Goal: Information Seeking & Learning: Learn about a topic

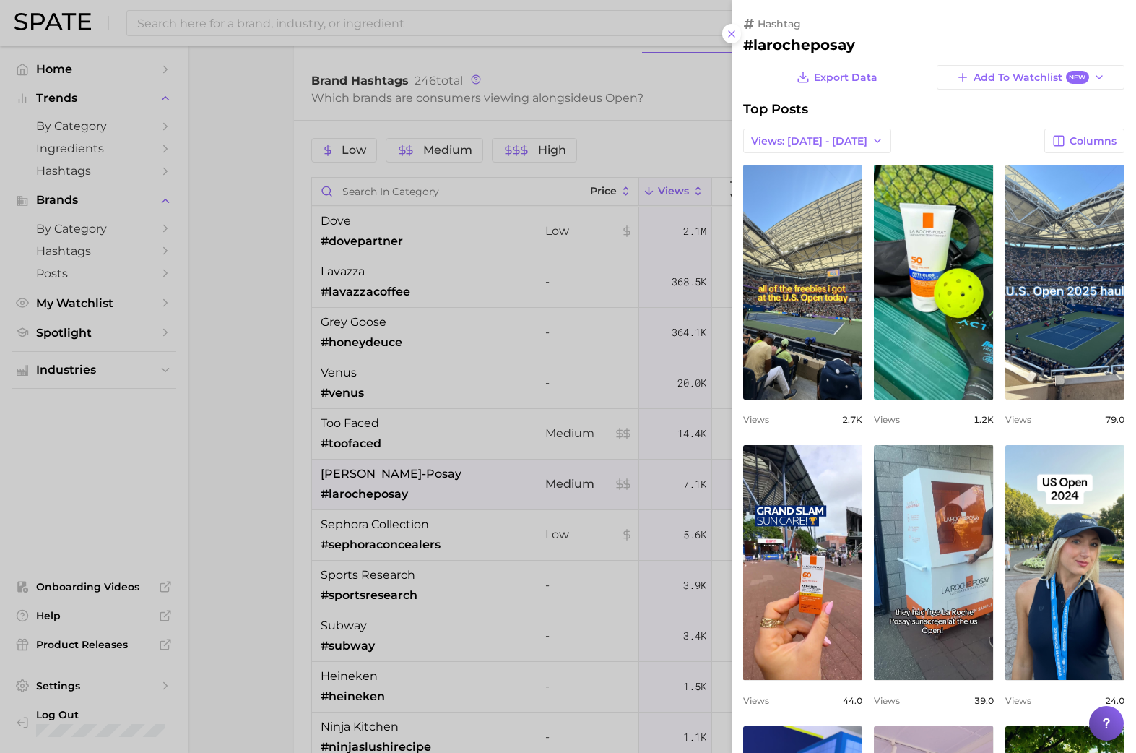
scroll to position [210, 0]
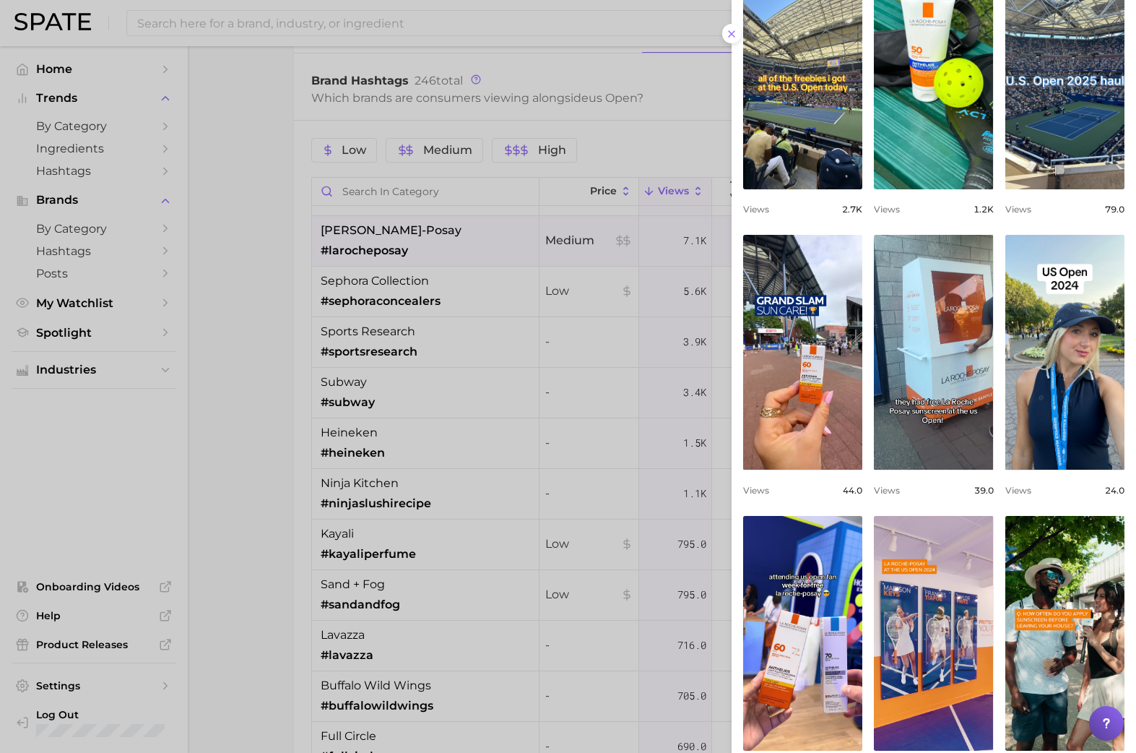
drag, startPoint x: 459, startPoint y: 46, endPoint x: 448, endPoint y: 34, distance: 16.9
click at [459, 46] on div at bounding box center [568, 376] width 1136 height 753
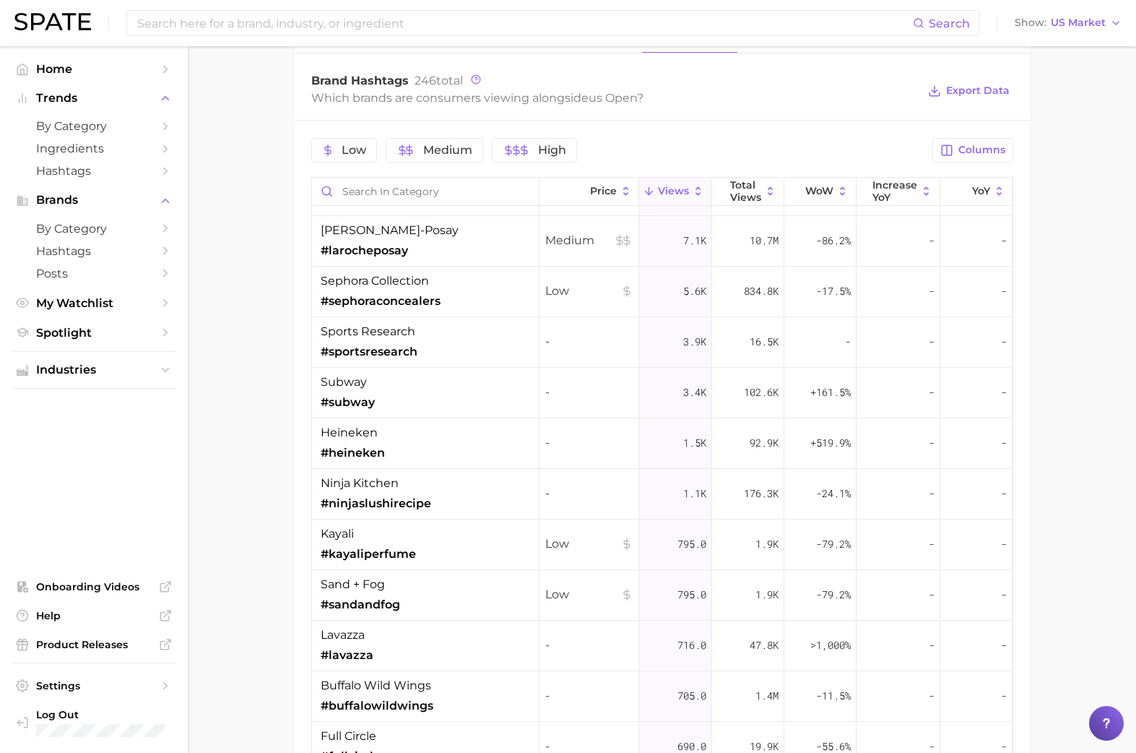
click at [448, 33] on input at bounding box center [524, 23] width 777 height 25
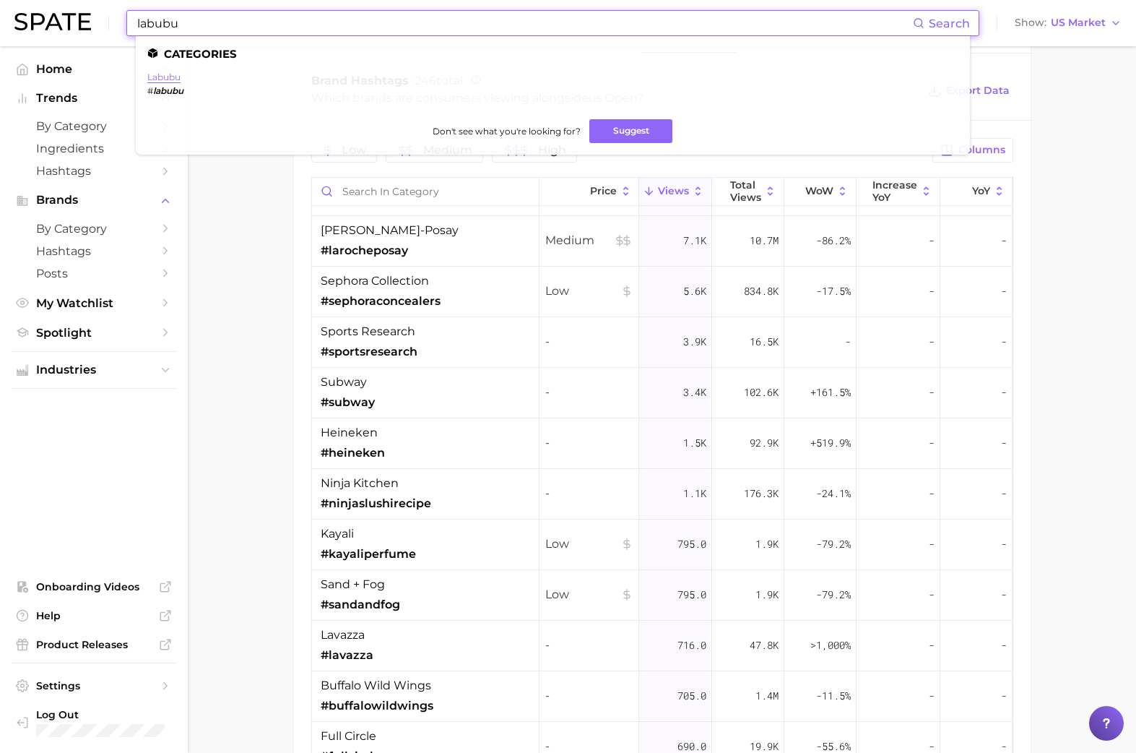
type input "labubu"
click at [156, 79] on link "labubu" at bounding box center [163, 77] width 33 height 11
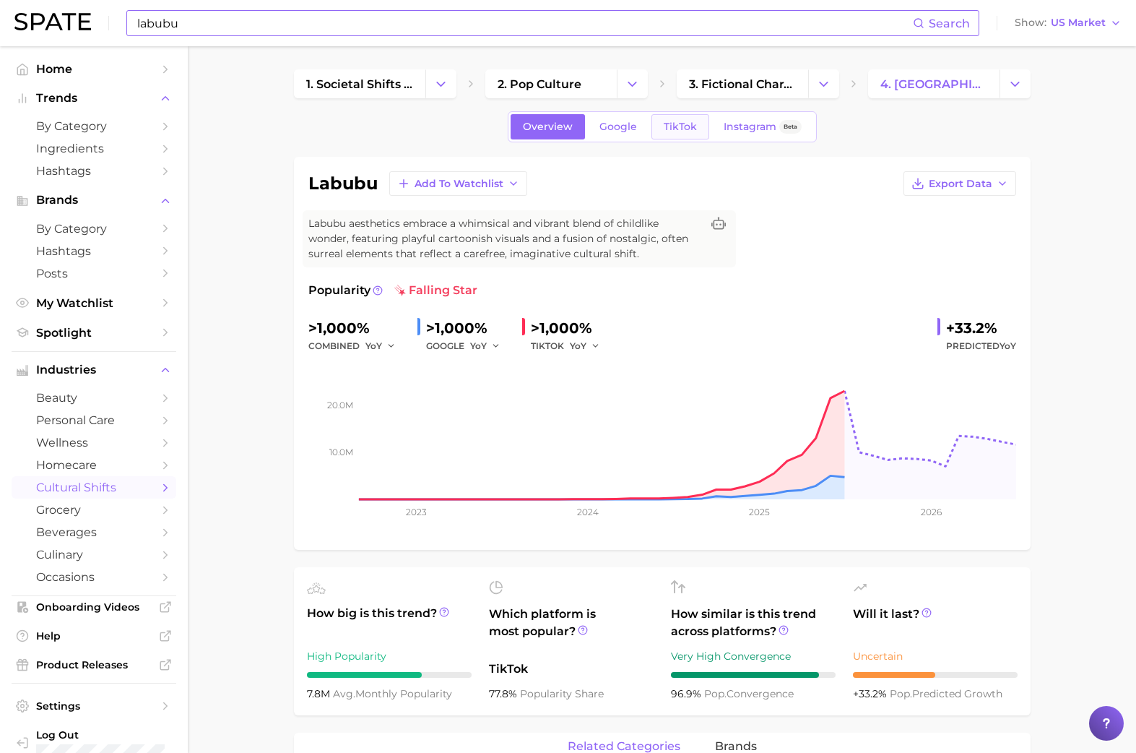
click at [666, 125] on span "TikTok" at bounding box center [680, 127] width 33 height 12
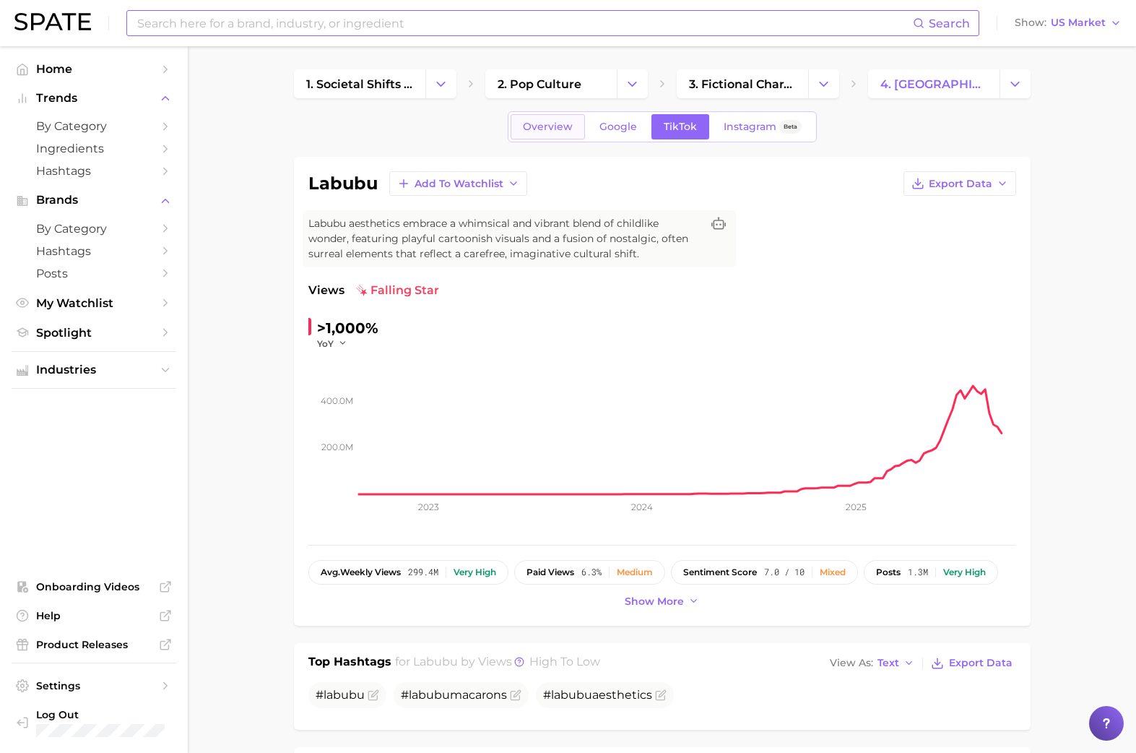
click at [524, 126] on span "Overview" at bounding box center [548, 127] width 50 height 12
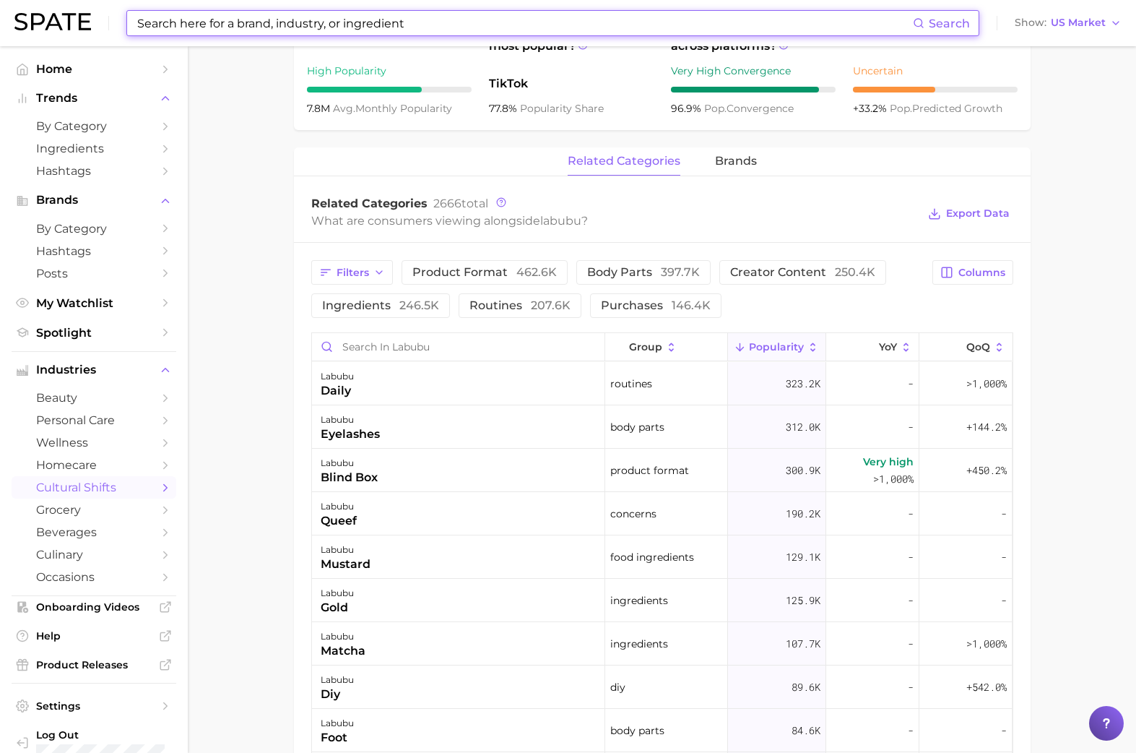
scroll to position [589, 0]
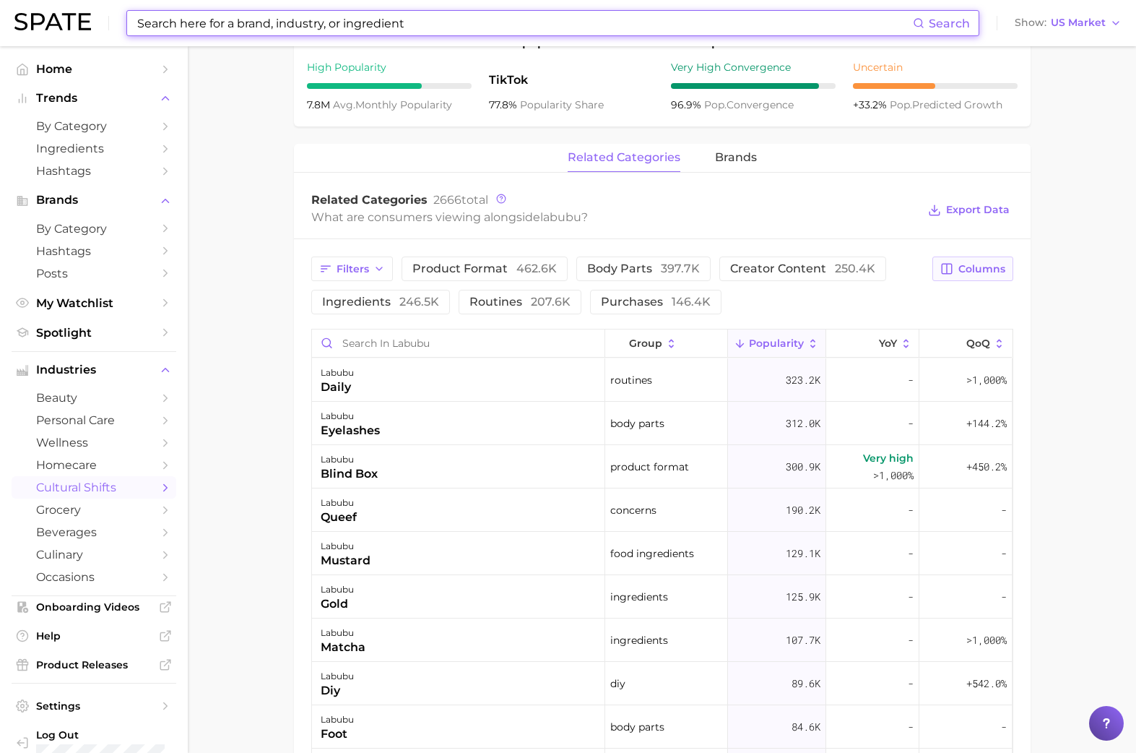
click at [963, 267] on span "Columns" at bounding box center [981, 269] width 47 height 12
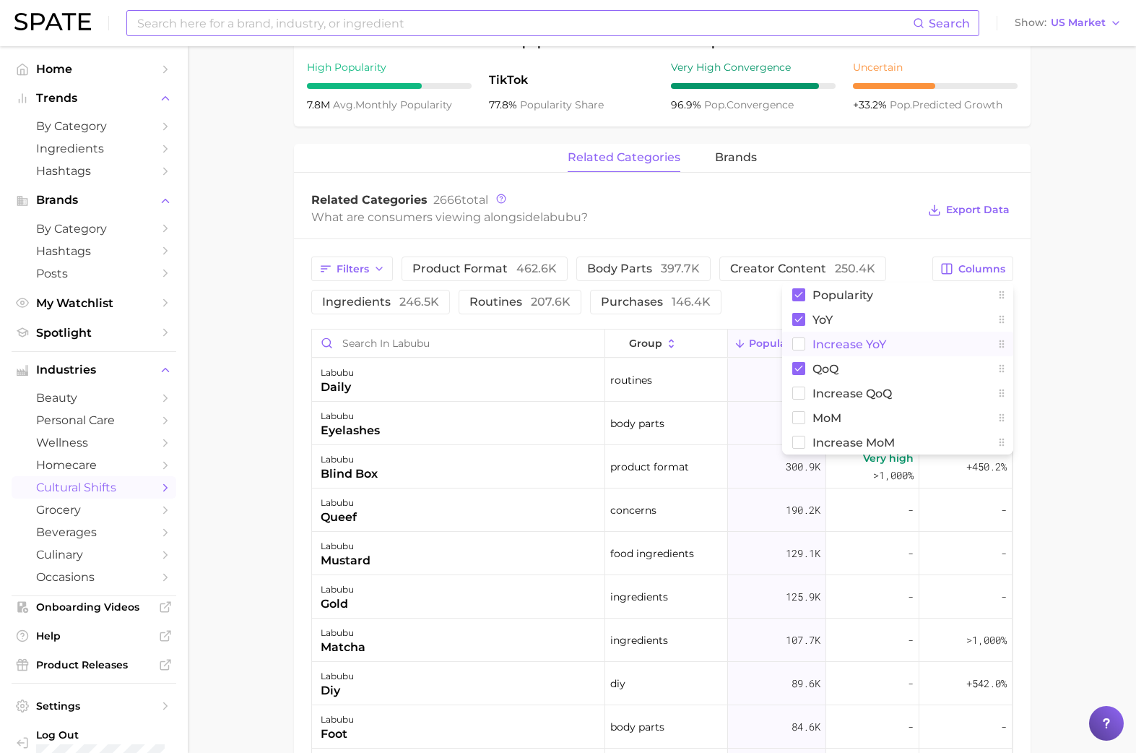
click at [836, 349] on span "Increase YoY" at bounding box center [850, 344] width 74 height 12
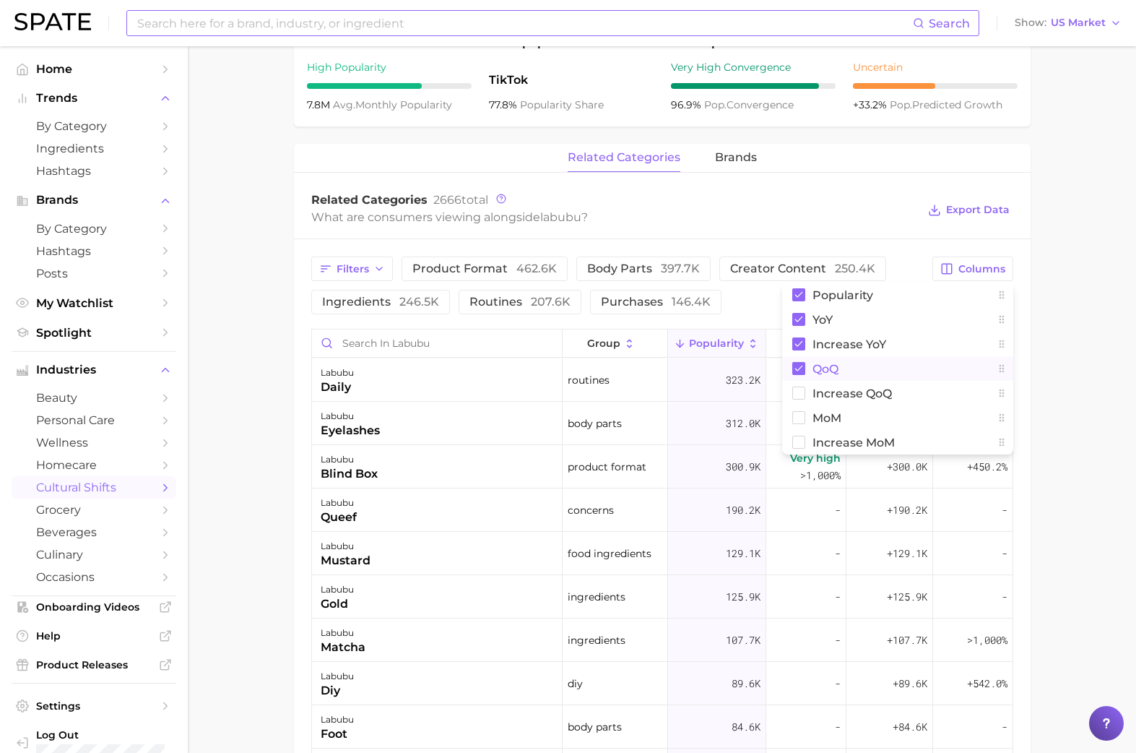
scroll to position [597, 0]
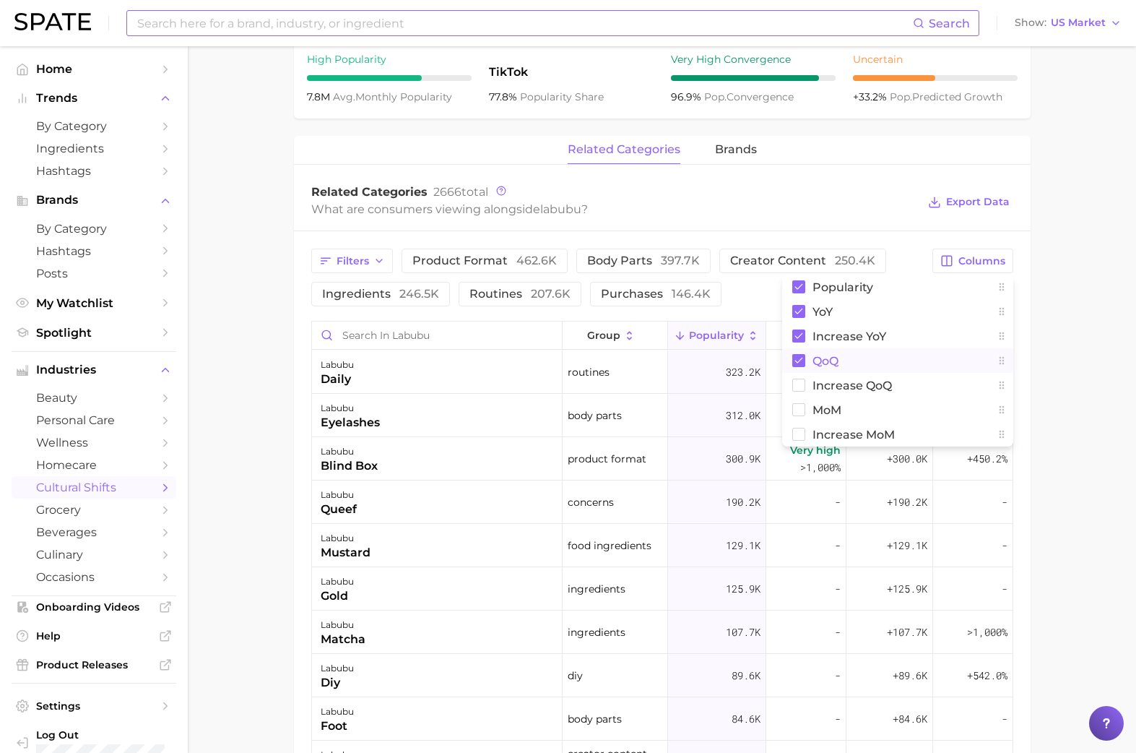
click at [799, 369] on button "QoQ" at bounding box center [897, 360] width 231 height 25
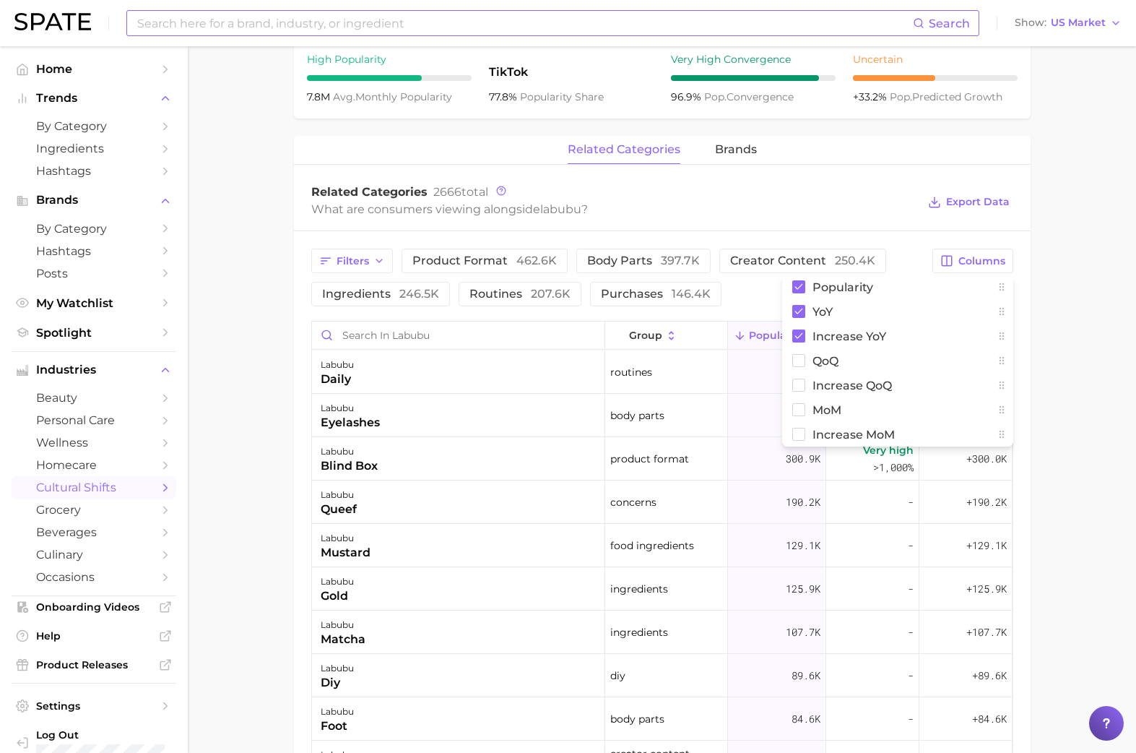
click at [1058, 257] on main "1. societal shifts & culture 2. pop culture 3. fictional characters 4. labubu O…" at bounding box center [662, 306] width 948 height 1713
